Goal: Transaction & Acquisition: Purchase product/service

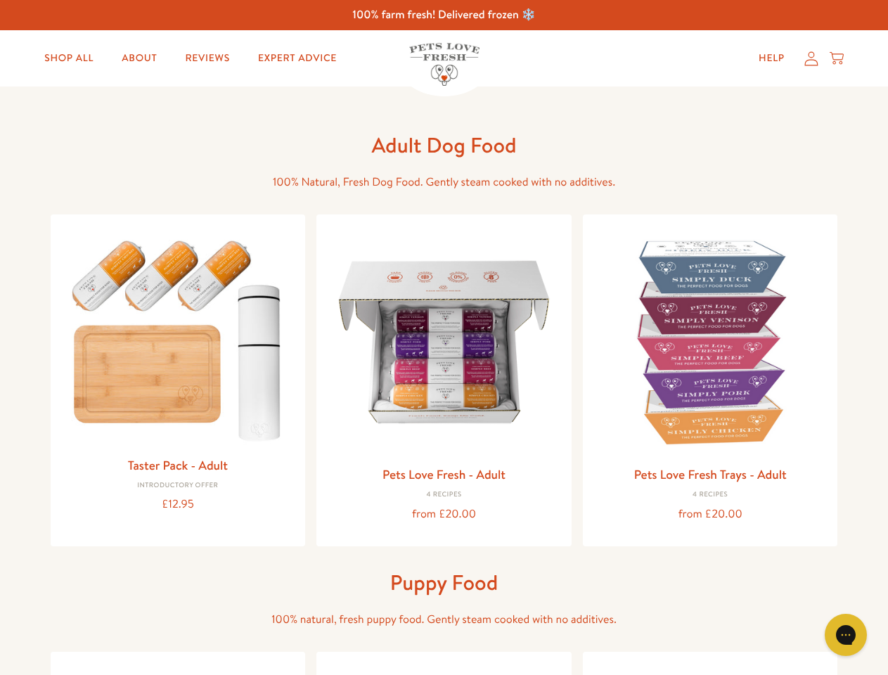
click at [845, 635] on icon "Gorgias live chat" at bounding box center [844, 634] width 13 height 13
